Goal: Information Seeking & Learning: Learn about a topic

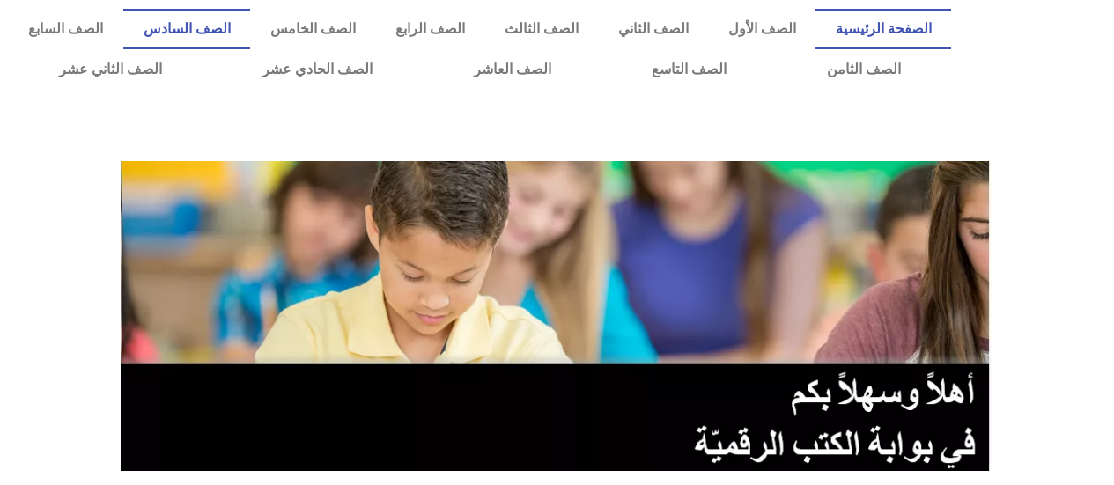
click at [250, 27] on link "الصف السادس" at bounding box center [186, 29] width 127 height 41
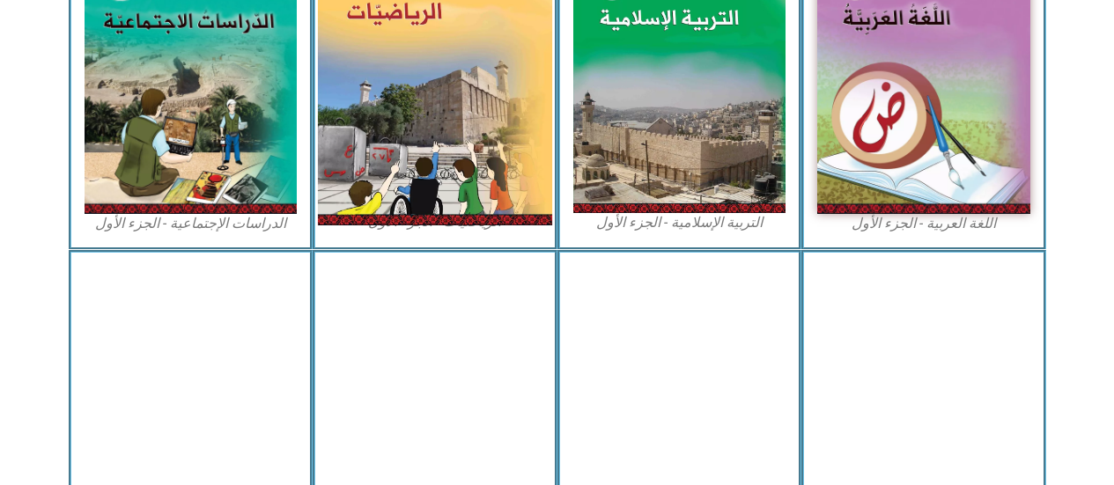
scroll to position [528, 0]
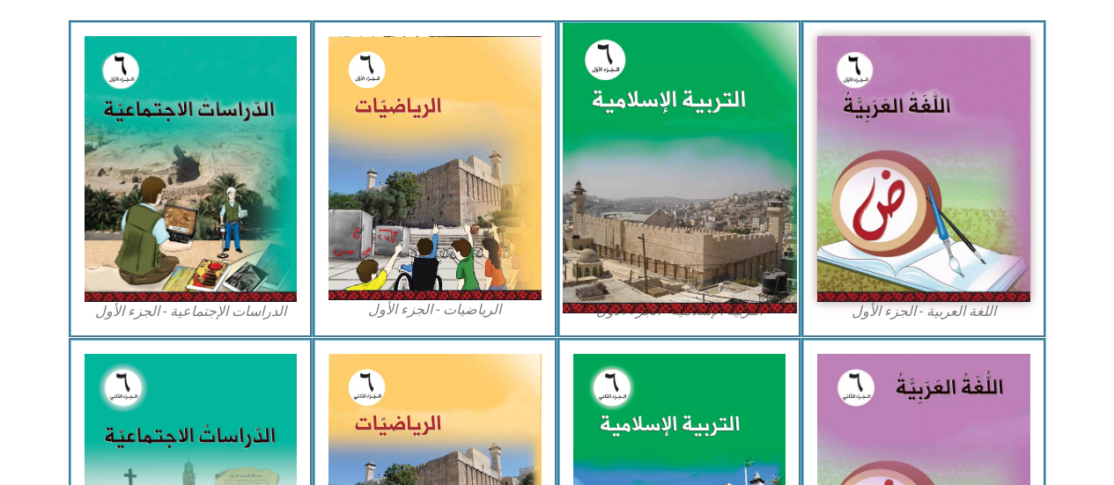
click at [758, 225] on img at bounding box center [679, 168] width 234 height 291
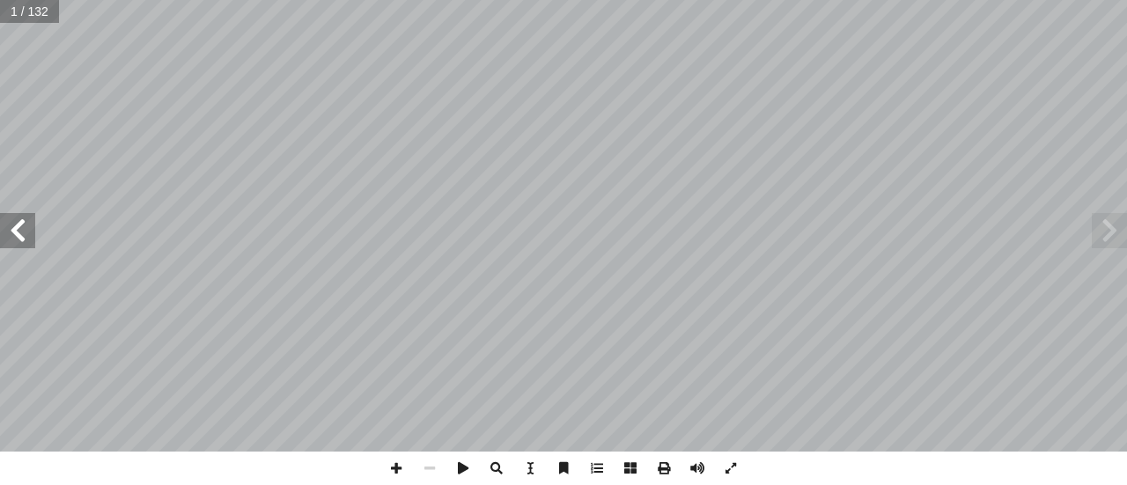
click at [18, 210] on div "ة َّ ي ِ لام ْ س إ ال� ُ ة َ ي ِ ب ْ ر َّ الت ليف: أ فريق الت� 6 ُ زء ُ الج ل َ…" at bounding box center [563, 226] width 1127 height 452
click at [16, 220] on span at bounding box center [17, 230] width 35 height 35
click at [16, 225] on span at bounding box center [17, 230] width 35 height 35
click at [15, 230] on span at bounding box center [17, 230] width 35 height 35
click at [26, 213] on div "2 مة للمعلم � دات ع � رش إ ا ول. أ ن الكريـــم على مدار الفصـــل ال� آ ا يقـــو…" at bounding box center [563, 226] width 1127 height 452
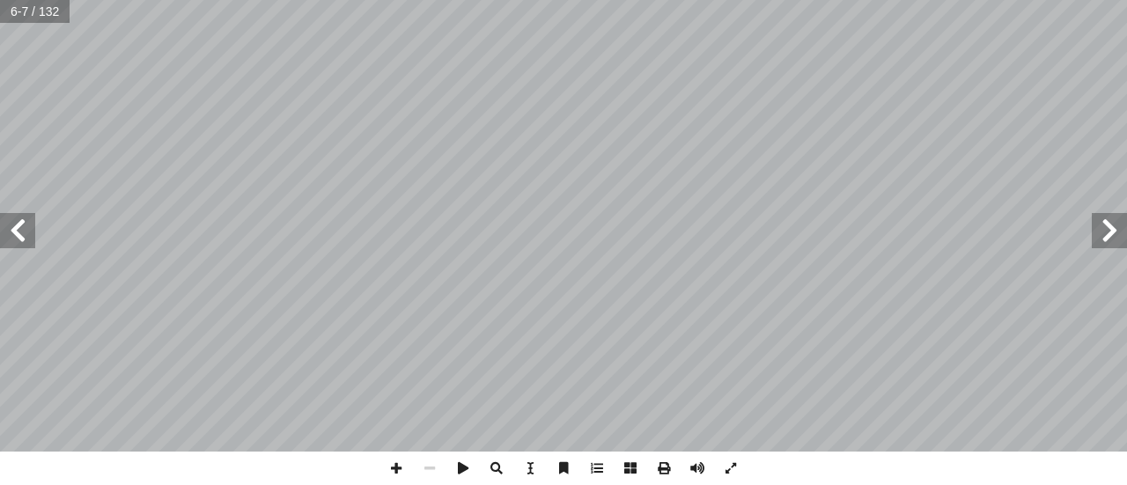
click at [24, 218] on span at bounding box center [17, 230] width 35 height 35
click at [23, 213] on span at bounding box center [17, 230] width 35 height 35
click at [12, 223] on span at bounding box center [17, 230] width 35 height 35
click at [1114, 242] on span at bounding box center [1109, 230] width 35 height 35
click at [24, 228] on span at bounding box center [17, 230] width 35 height 35
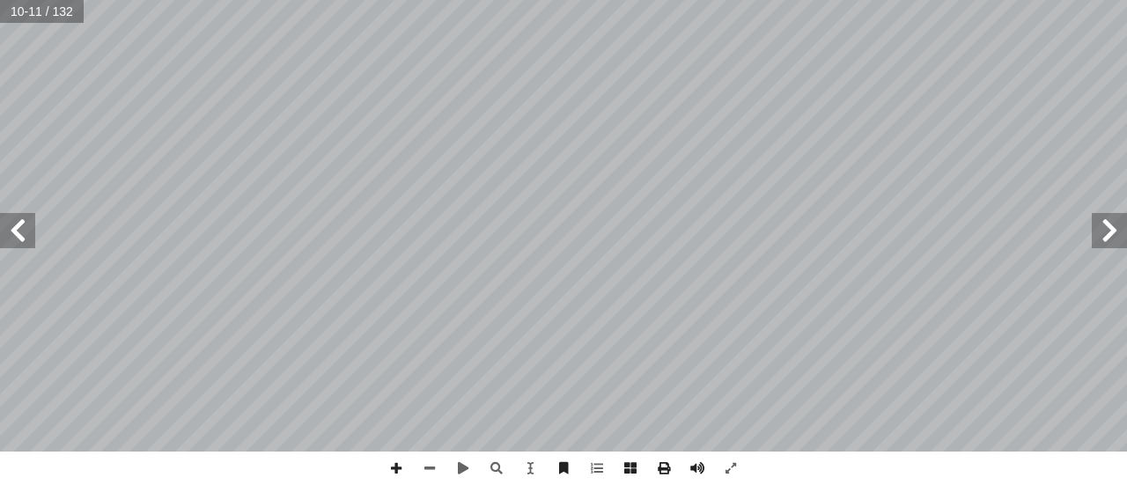
click at [14, 235] on span at bounding box center [17, 230] width 35 height 35
click at [498, 470] on span at bounding box center [496, 468] width 33 height 33
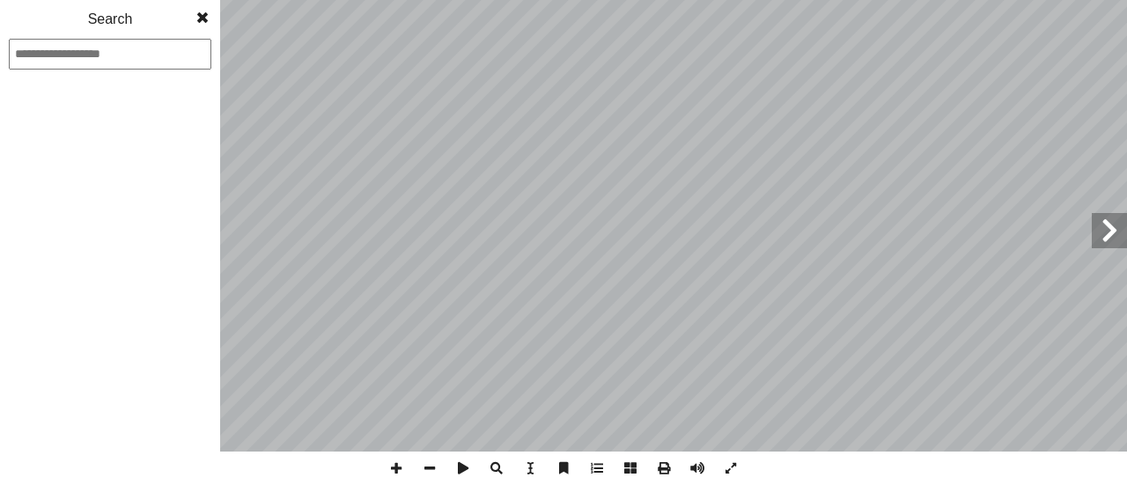
click at [498, 468] on span at bounding box center [496, 468] width 33 height 33
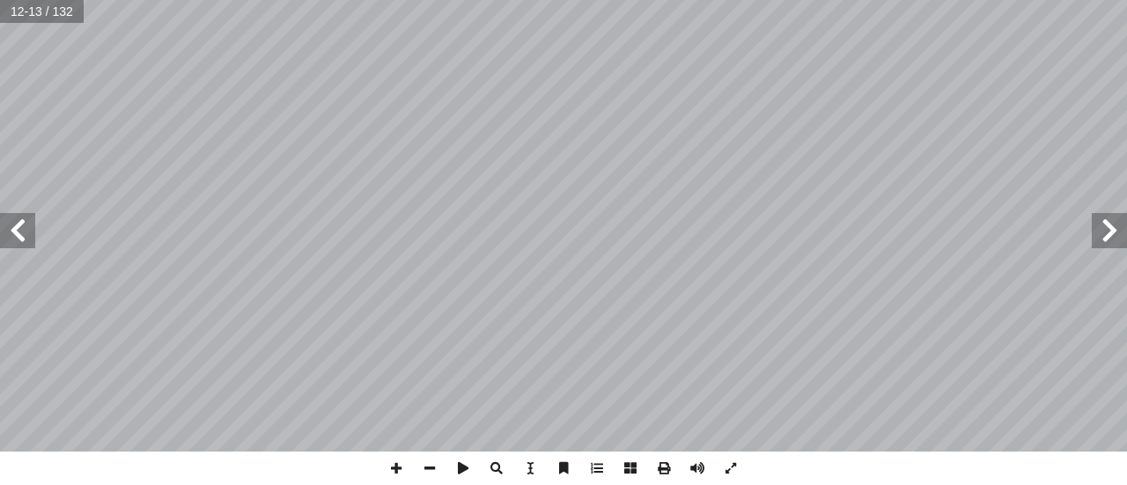
click at [498, 465] on span at bounding box center [496, 468] width 33 height 33
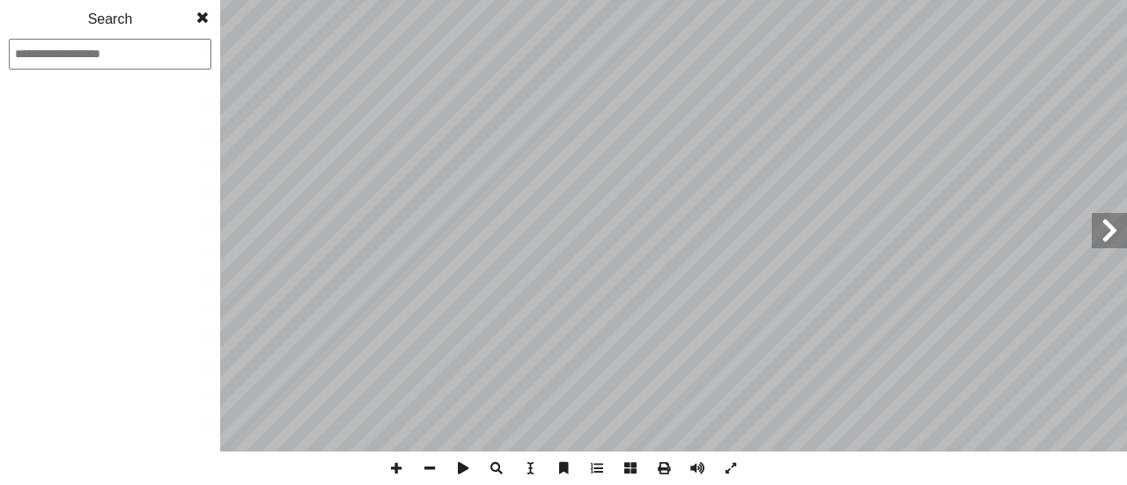
click at [498, 465] on span at bounding box center [496, 468] width 33 height 33
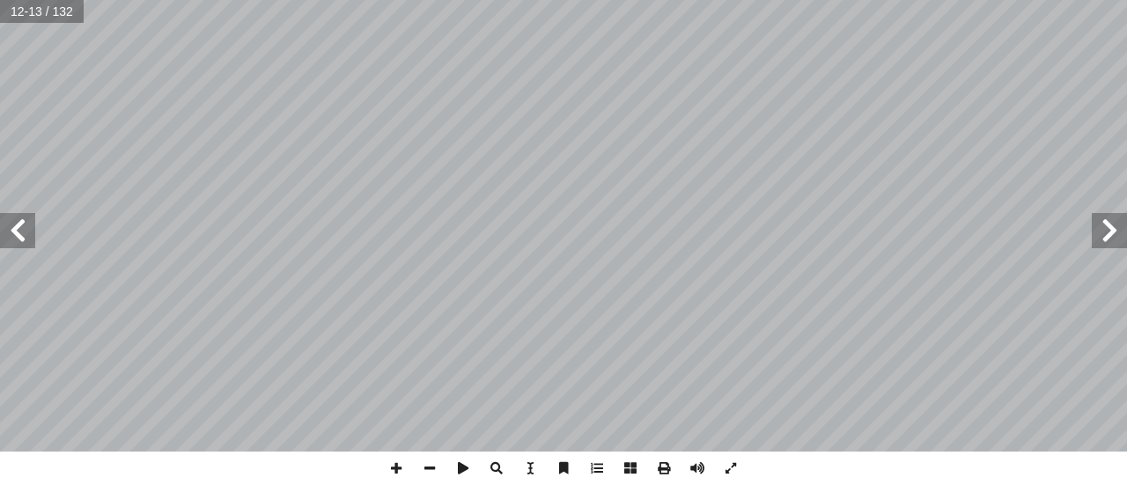
click at [490, 467] on span at bounding box center [496, 468] width 33 height 33
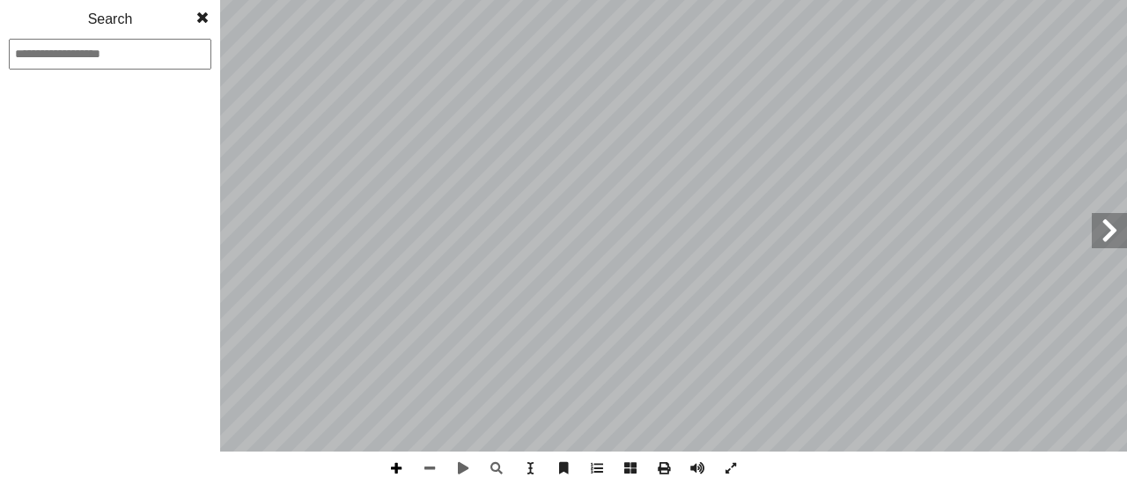
click at [398, 471] on span at bounding box center [396, 468] width 33 height 33
click at [396, 468] on span at bounding box center [396, 468] width 33 height 33
